Goal: Task Accomplishment & Management: Manage account settings

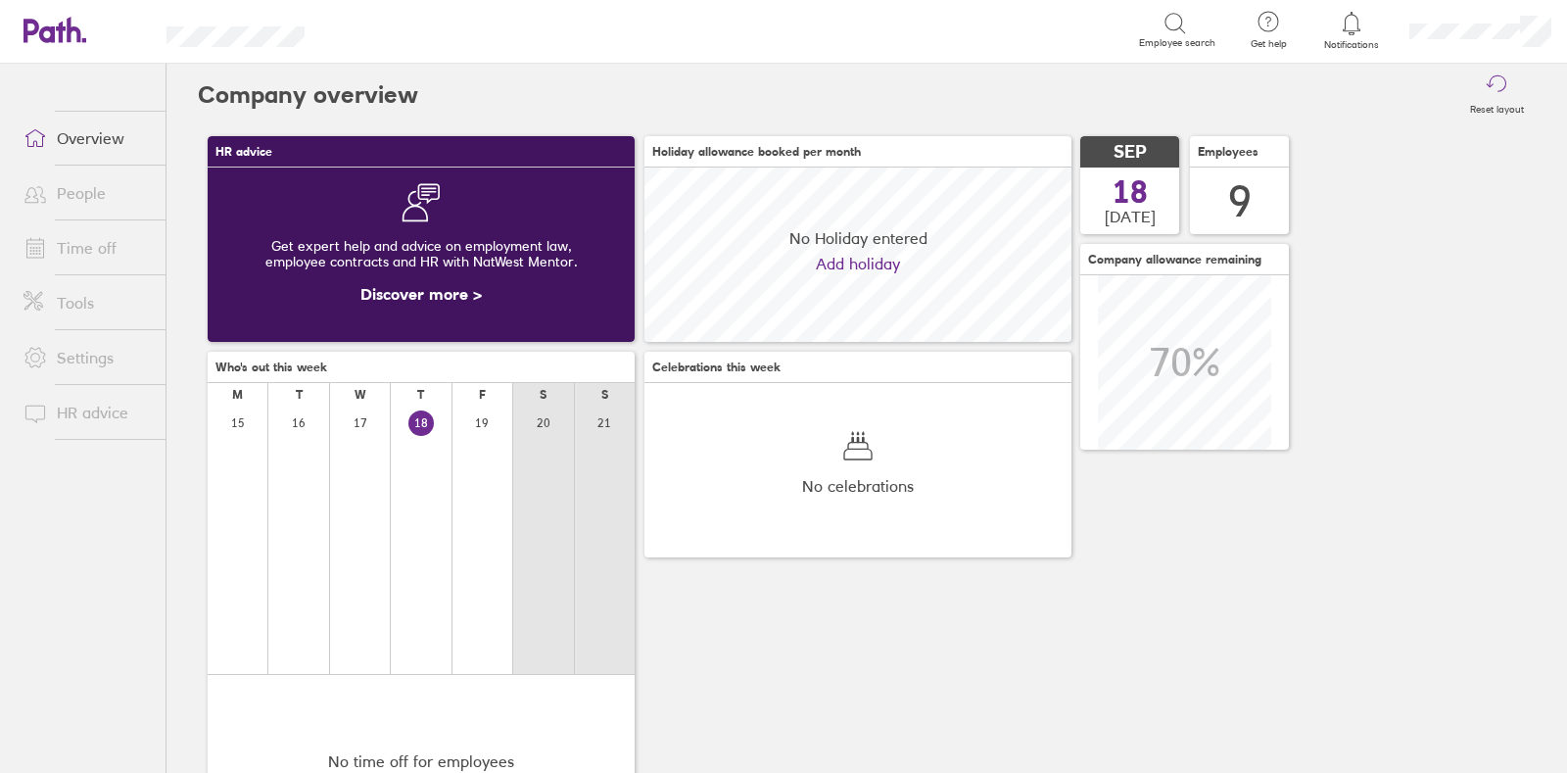
scroll to position [173, 426]
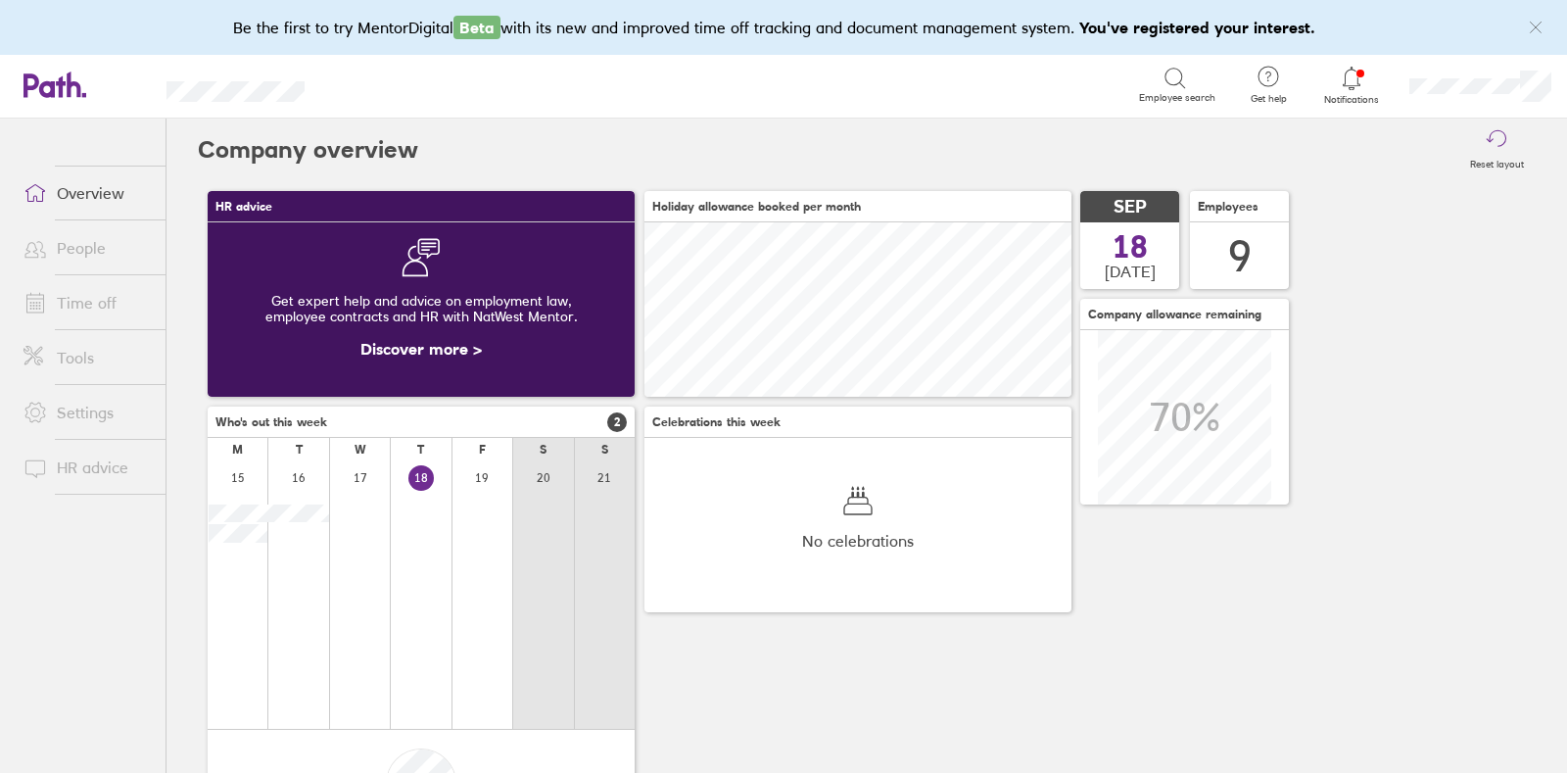
click at [73, 313] on link "Time off" at bounding box center [87, 302] width 158 height 39
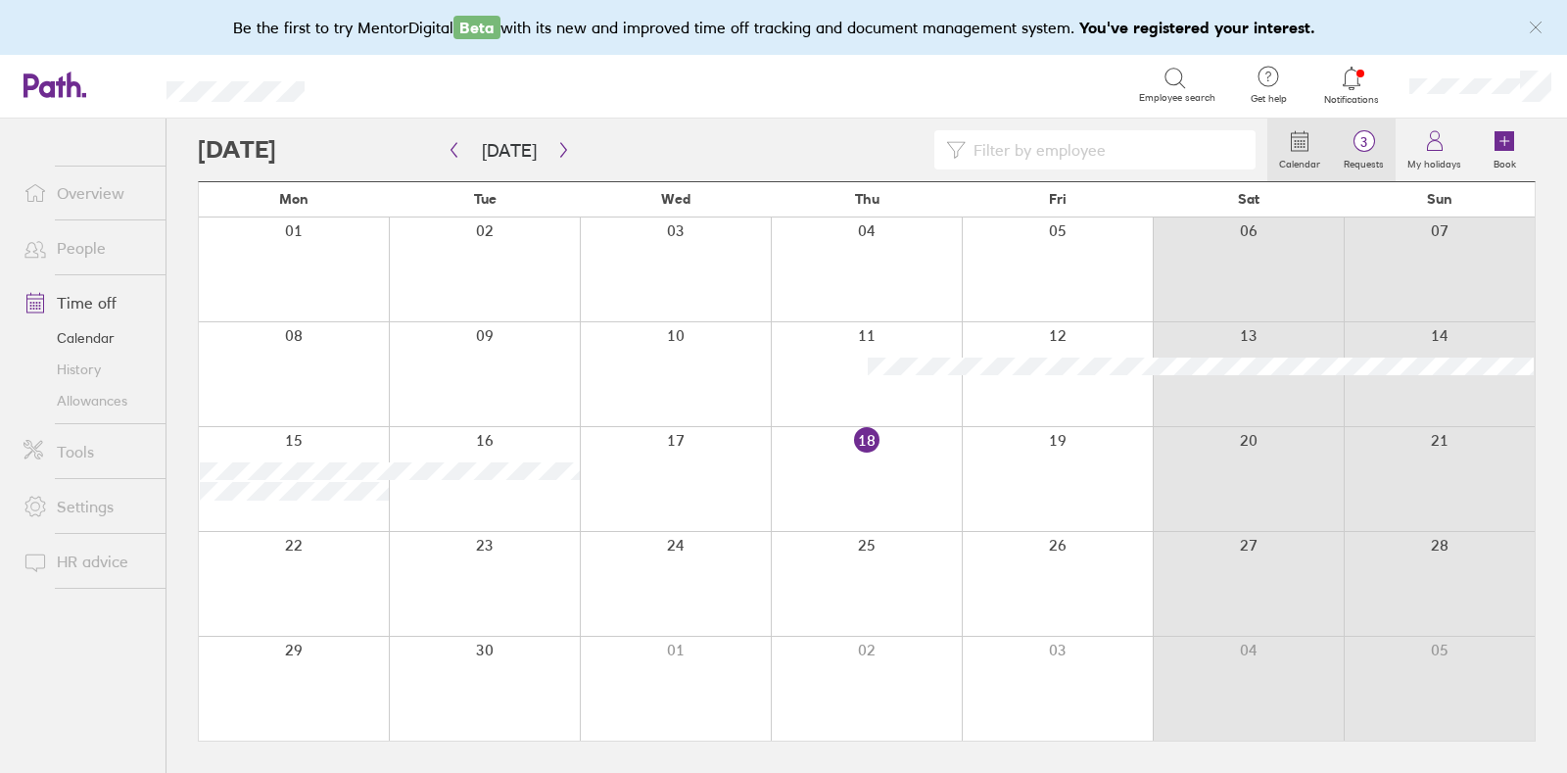
click at [1366, 146] on span "3" at bounding box center [1364, 142] width 64 height 16
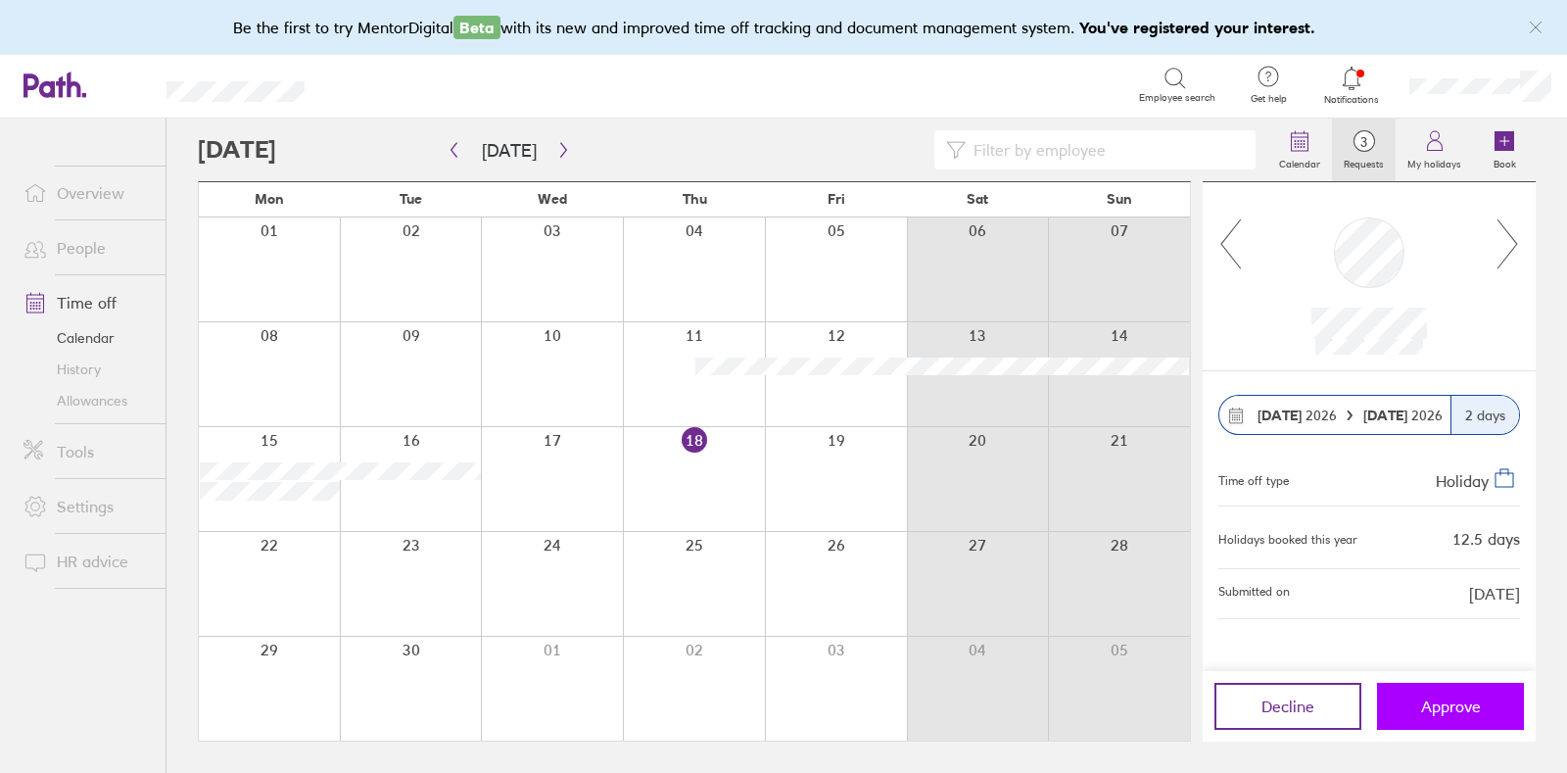
click at [1449, 704] on span "Approve" at bounding box center [1451, 706] width 60 height 18
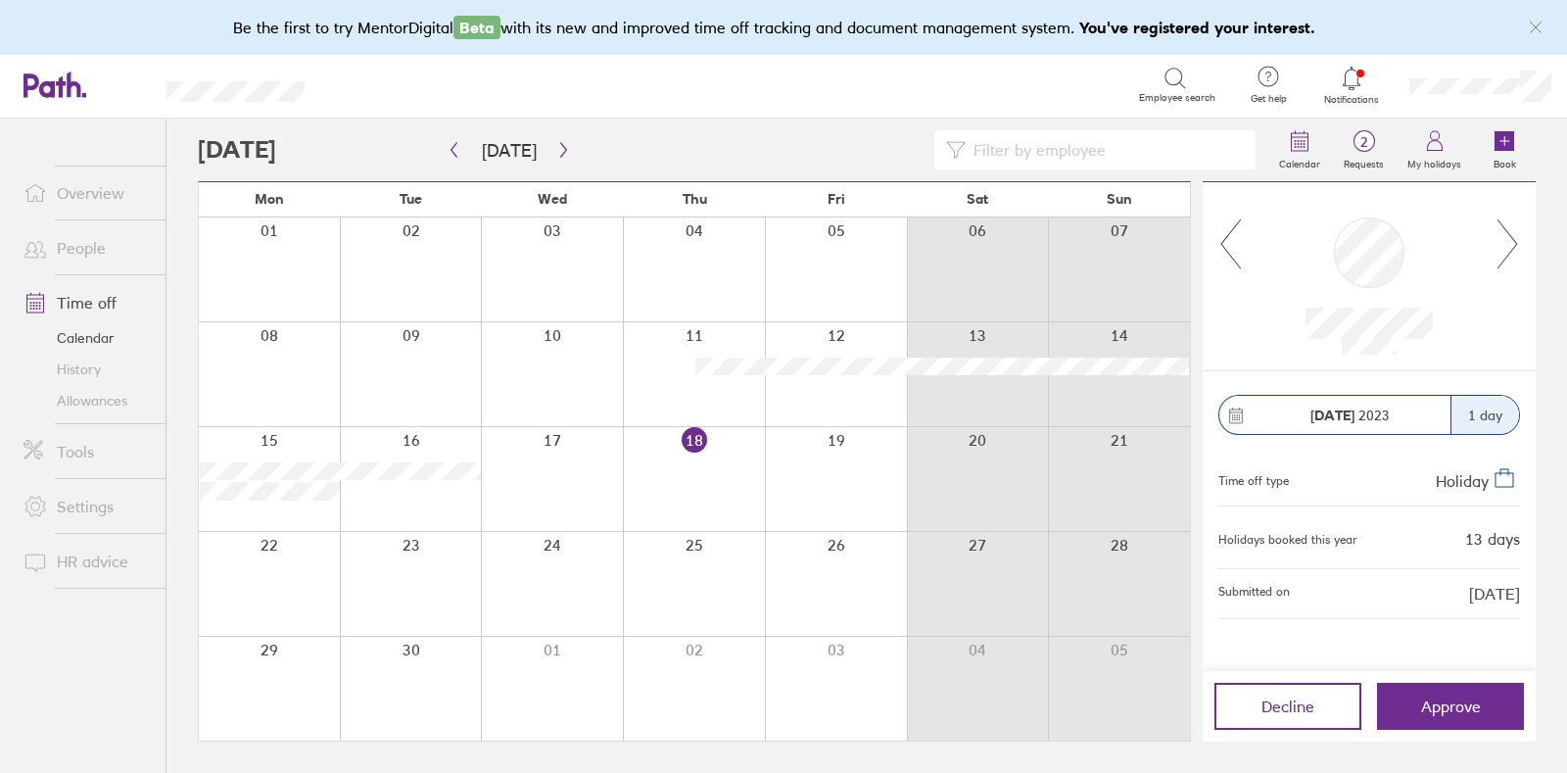
click at [1229, 250] on icon at bounding box center [1230, 243] width 24 height 53
